Goal: Check status: Check status

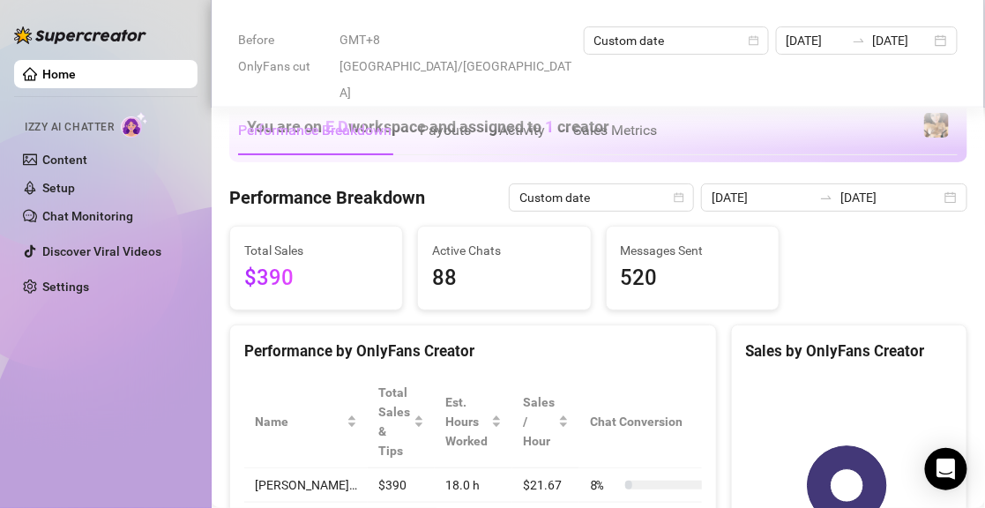
scroll to position [265, 0]
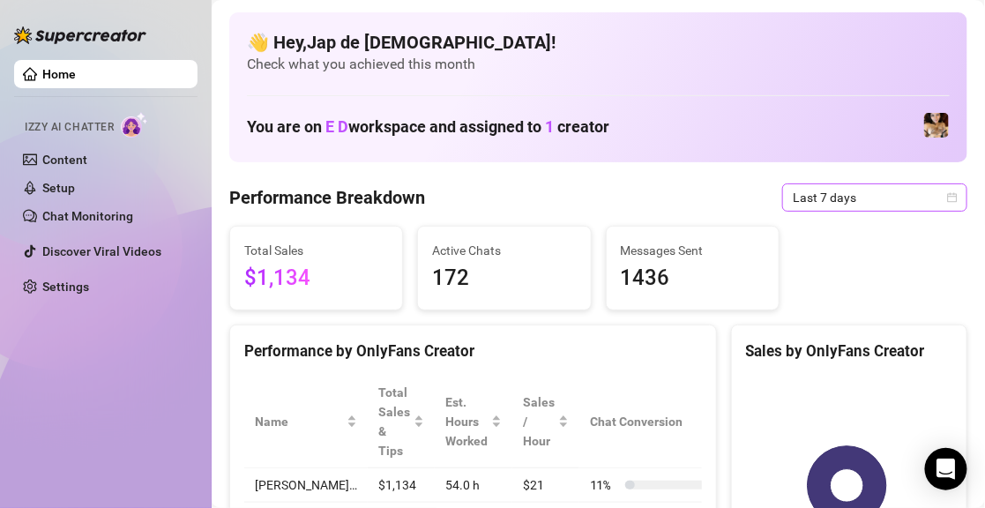
click at [880, 199] on span "Last 7 days" at bounding box center [875, 197] width 164 height 26
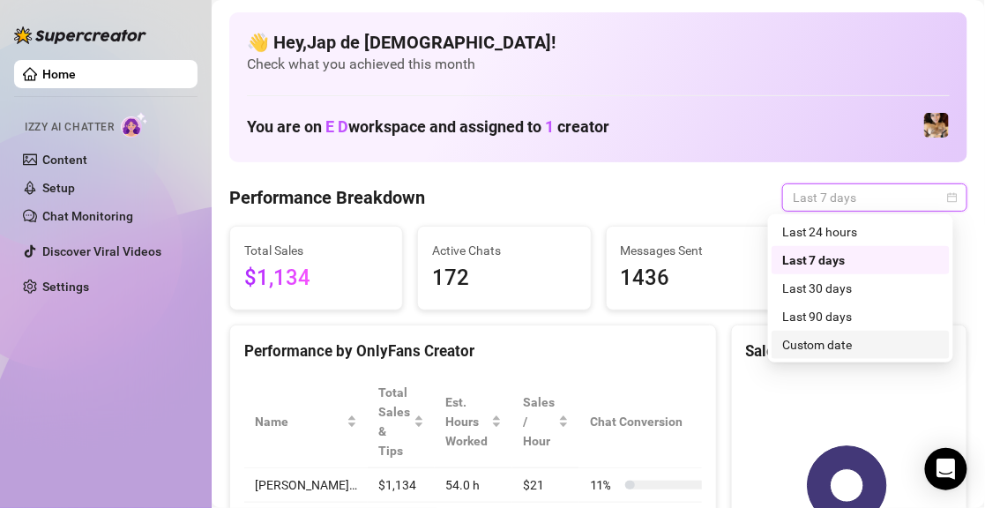
click at [871, 342] on div "Custom date" at bounding box center [860, 344] width 157 height 19
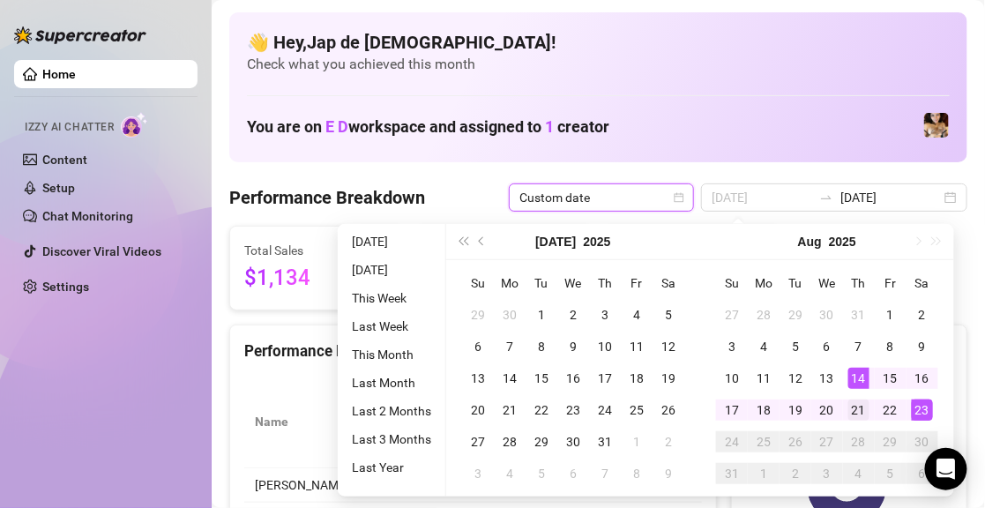
type input "[DATE]"
click at [856, 400] on div "21" at bounding box center [858, 410] width 21 height 21
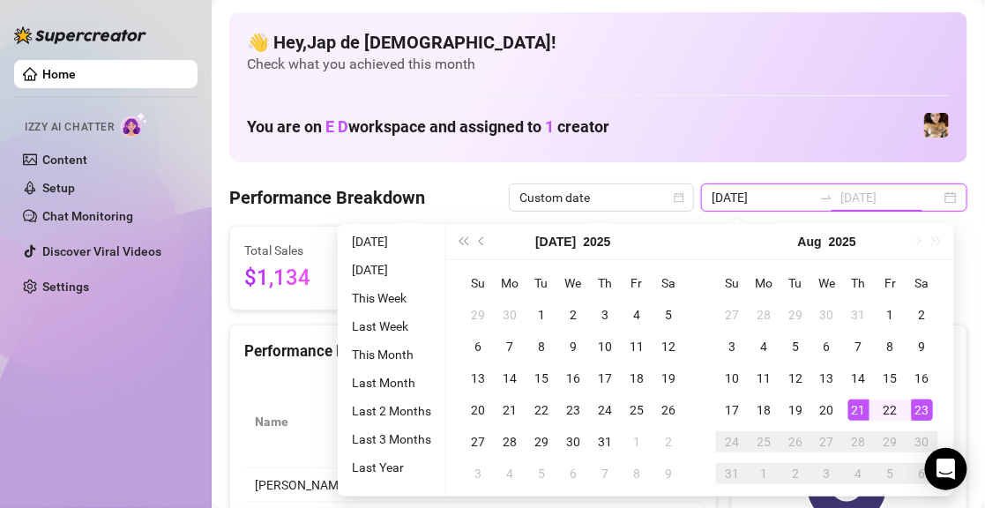
type input "[DATE]"
click at [915, 405] on div "23" at bounding box center [922, 410] width 21 height 21
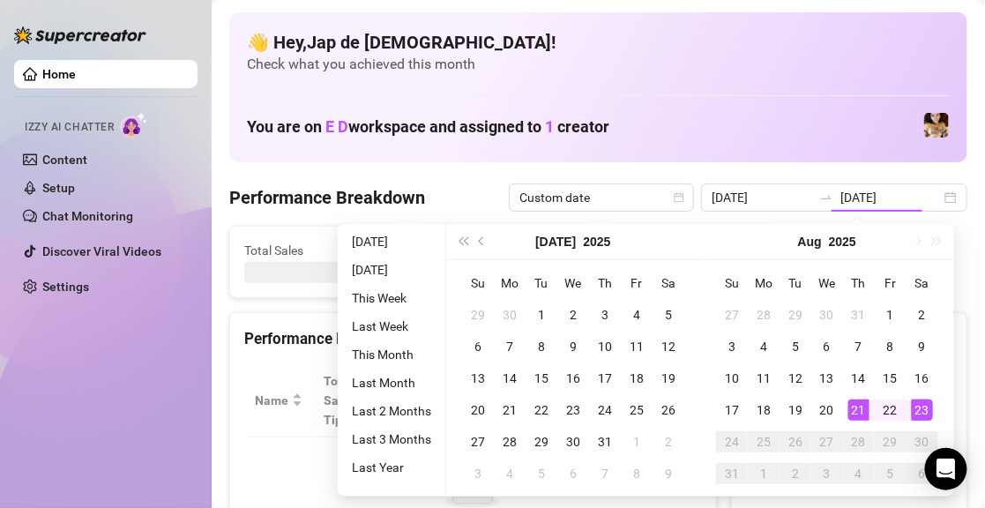
type input "[DATE]"
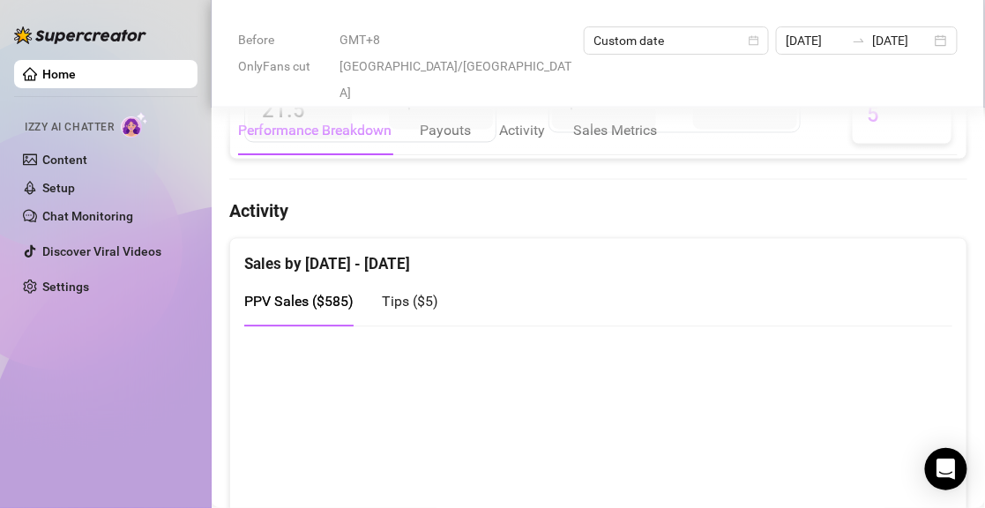
scroll to position [882, 0]
